Goal: Task Accomplishment & Management: Manage account settings

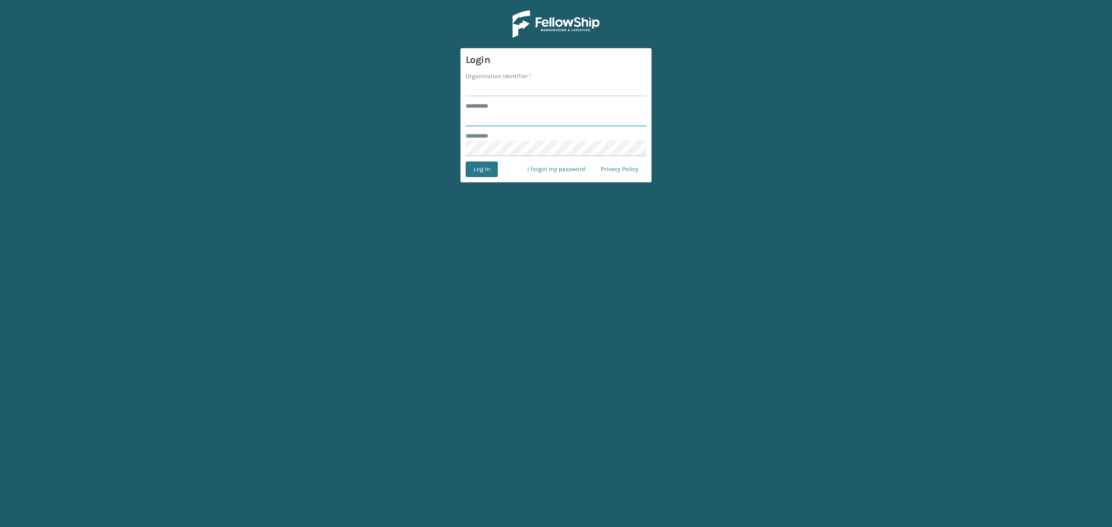
type input "*****"
click at [479, 84] on input "Organization Identifier *" at bounding box center [555, 89] width 181 height 16
type input "SuperAdminOrganization"
click at [483, 169] on button "Log In" at bounding box center [481, 170] width 32 height 16
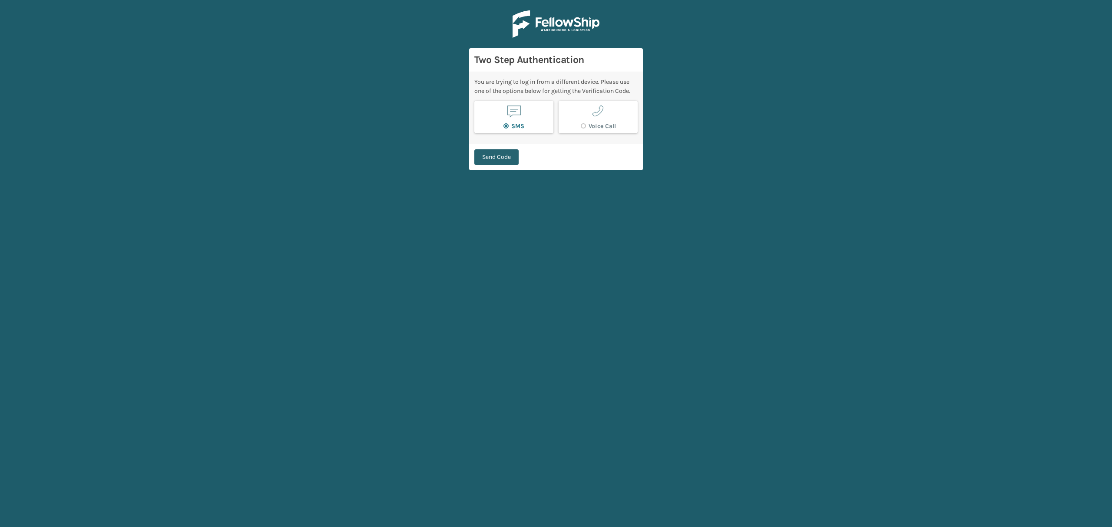
click at [492, 158] on button "Send Code" at bounding box center [496, 157] width 44 height 16
type input "354704"
click at [474, 145] on button "Verify Code" at bounding box center [497, 153] width 46 height 16
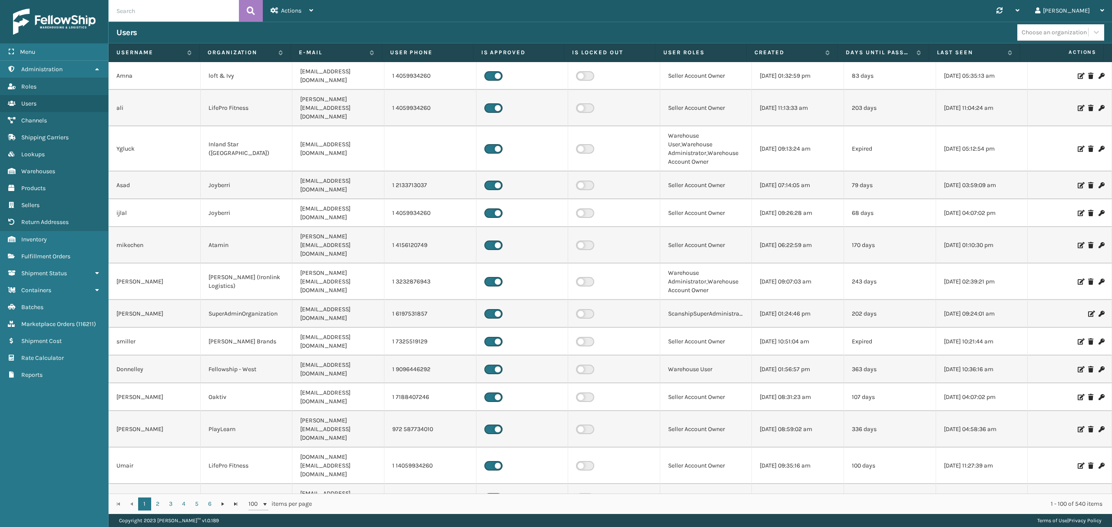
click at [127, 14] on input "text" at bounding box center [174, 11] width 130 height 22
click at [241, 14] on button at bounding box center [251, 11] width 24 height 22
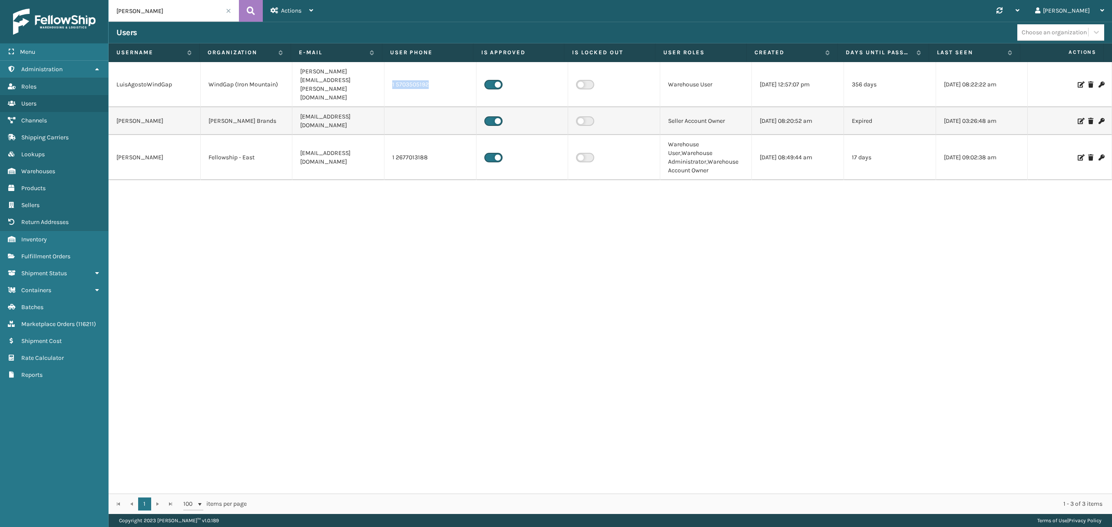
copy td "1 5703505192"
drag, startPoint x: 449, startPoint y: 72, endPoint x: 382, endPoint y: 75, distance: 66.5
click at [384, 75] on td "1 5703505192" at bounding box center [430, 84] width 92 height 45
click at [174, 14] on input "[PERSON_NAME]" at bounding box center [174, 11] width 130 height 22
click at [172, 14] on input "[PERSON_NAME]" at bounding box center [174, 11] width 130 height 22
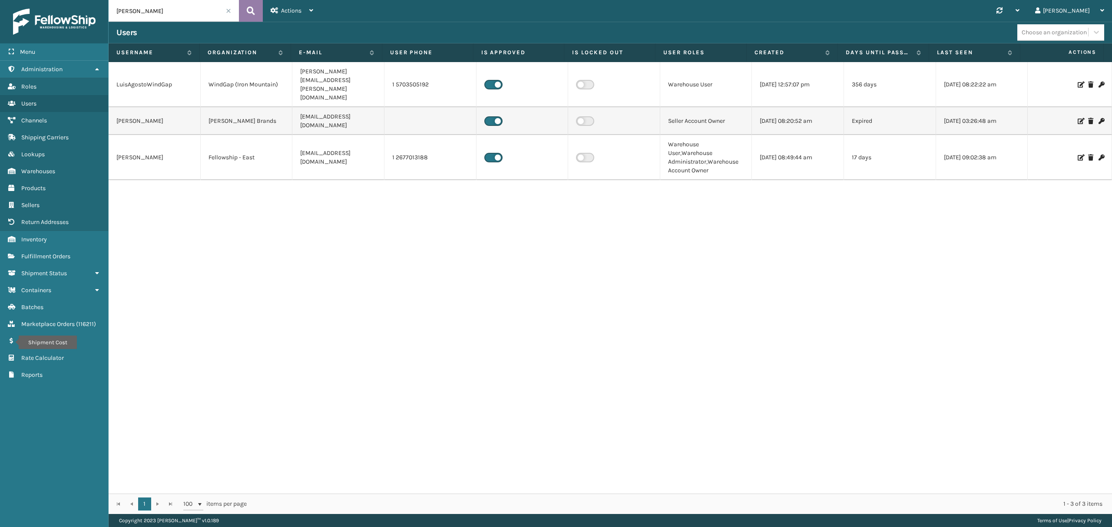
click at [259, 11] on button at bounding box center [251, 11] width 24 height 22
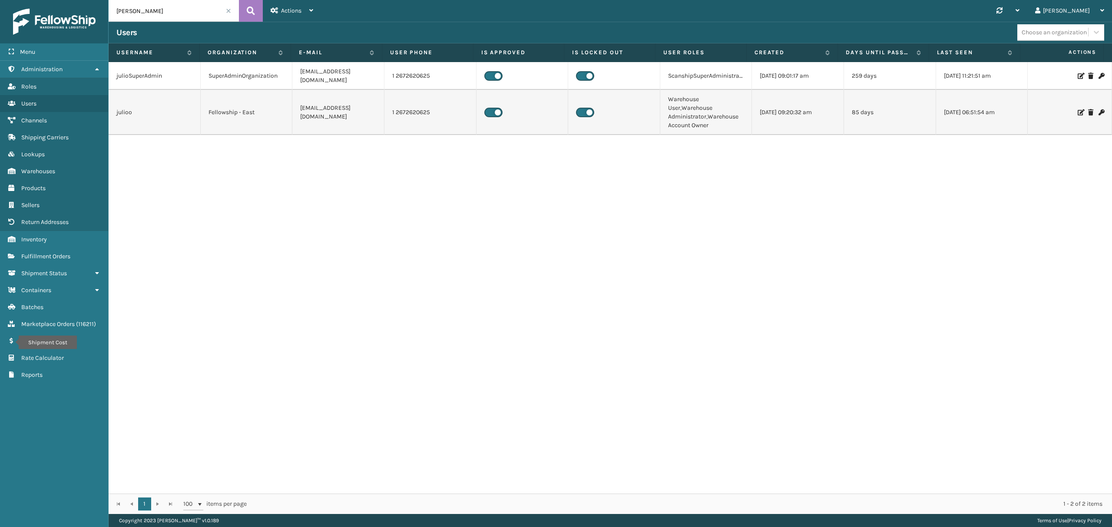
drag, startPoint x: 139, startPoint y: 11, endPoint x: 91, endPoint y: 17, distance: 48.6
click at [91, 0] on div "Menu Shipment Cost Administration Shipment Cost Roles Shipment Cost Users Shipm…" at bounding box center [556, 0] width 1112 height 0
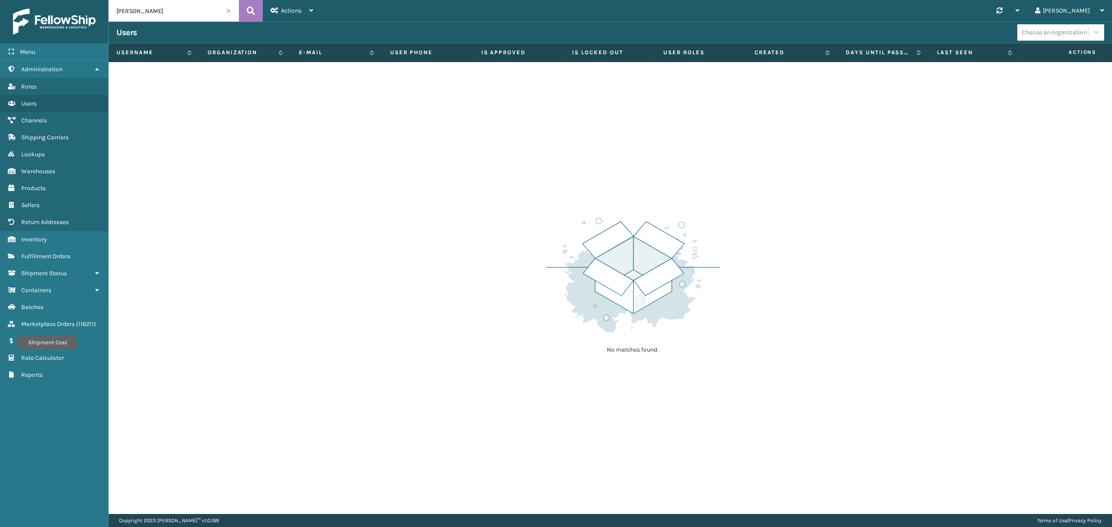
click at [163, 17] on input "[PERSON_NAME]" at bounding box center [174, 11] width 130 height 22
click at [166, 14] on input "[PERSON_NAME]" at bounding box center [174, 11] width 130 height 22
type input "j"
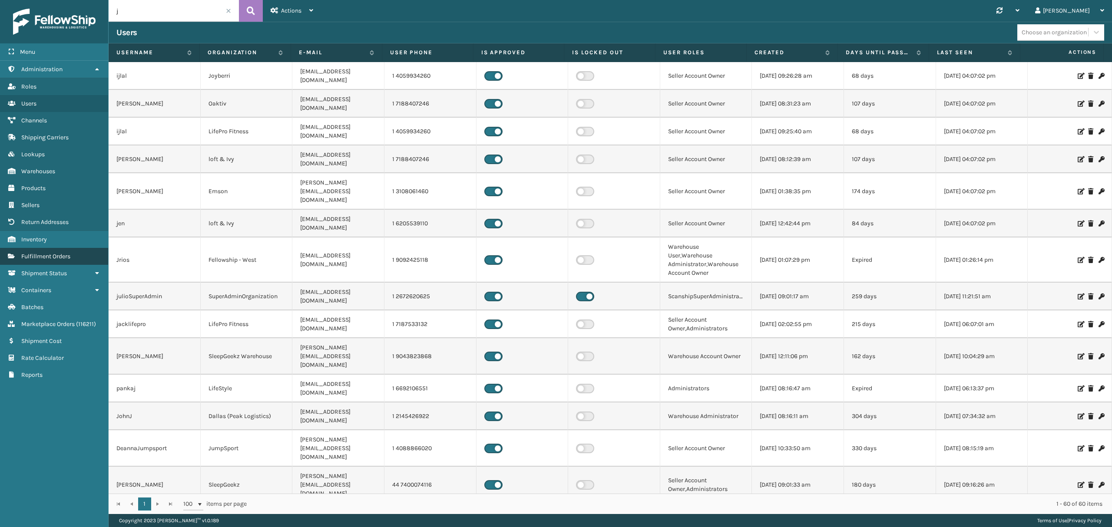
click at [51, 263] on link "Channels Fulfillment Orders" at bounding box center [54, 256] width 108 height 17
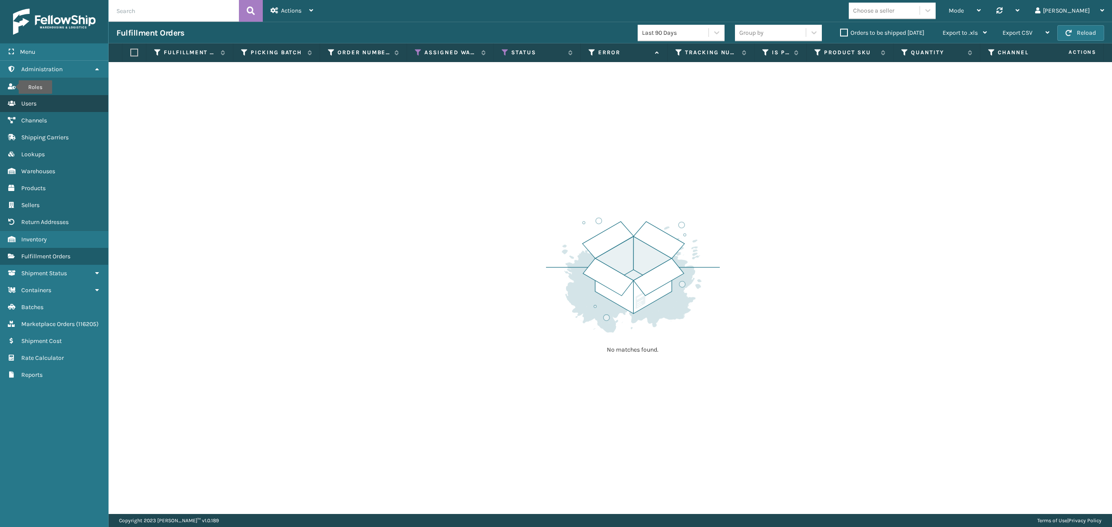
click at [47, 110] on link "Roles Users" at bounding box center [54, 103] width 108 height 17
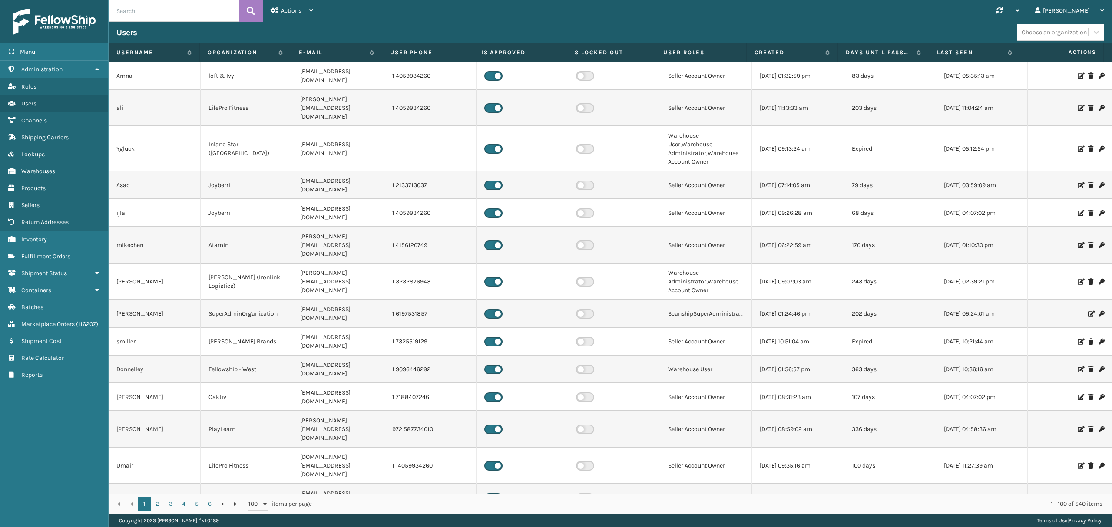
click at [170, 13] on input "text" at bounding box center [174, 11] width 130 height 22
type input "[PERSON_NAME]"
click at [253, 13] on icon at bounding box center [251, 10] width 8 height 13
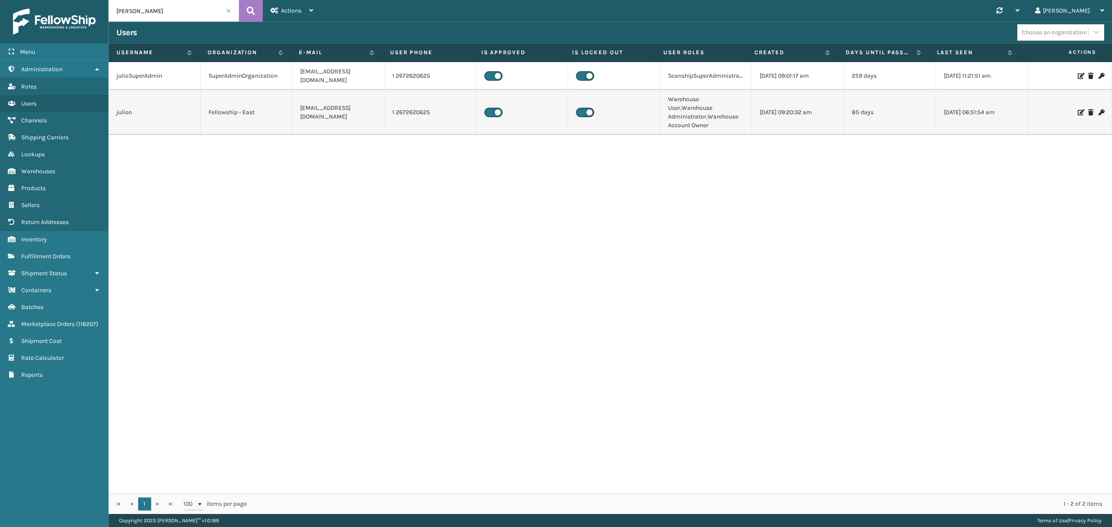
click at [1098, 109] on icon at bounding box center [1100, 112] width 5 height 6
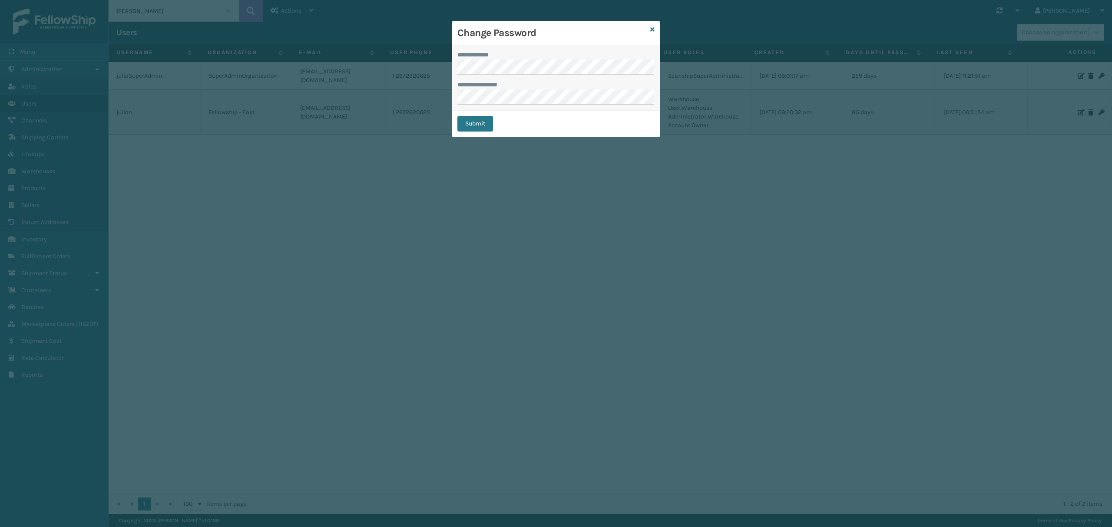
click at [648, 30] on div "Change Password" at bounding box center [556, 33] width 208 height 24
drag, startPoint x: 653, startPoint y: 29, endPoint x: 683, endPoint y: 51, distance: 36.9
click at [653, 30] on icon at bounding box center [652, 29] width 4 height 6
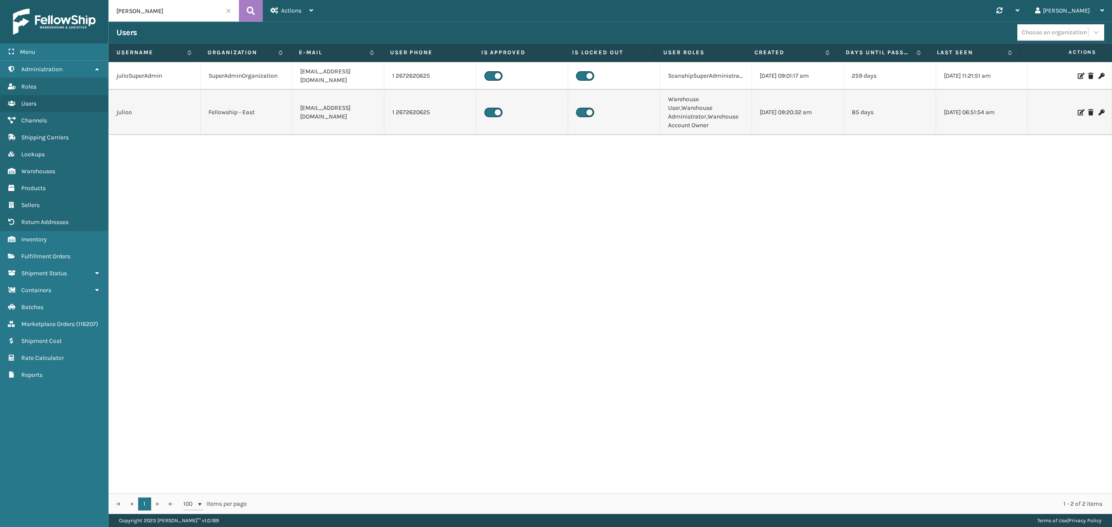
click at [1077, 109] on icon at bounding box center [1079, 112] width 5 height 6
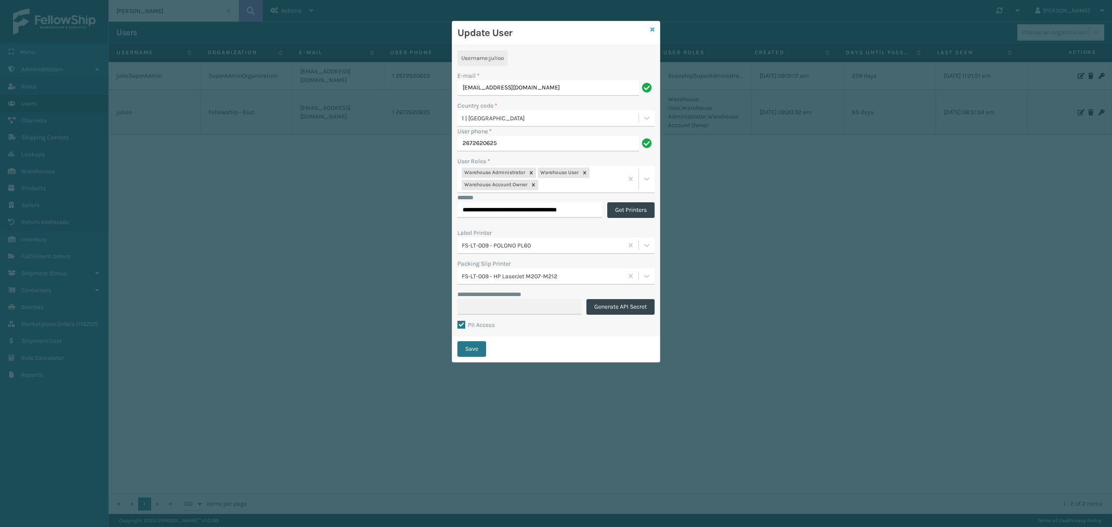
click at [652, 30] on icon at bounding box center [652, 29] width 4 height 6
